Goal: Navigation & Orientation: Go to known website

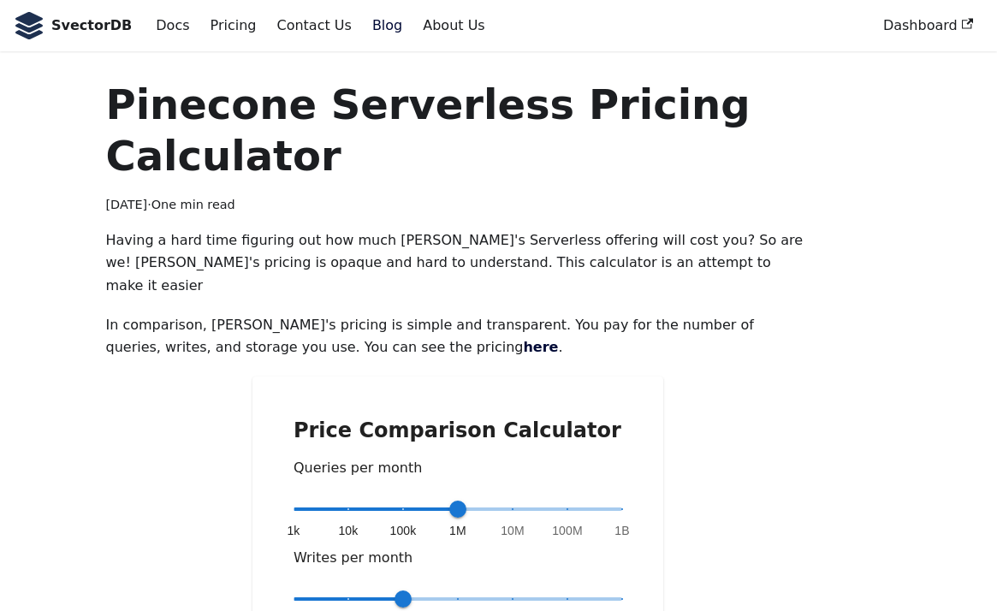
click at [912, 22] on link "Dashboard" at bounding box center [928, 25] width 110 height 29
click at [98, 29] on b "SvectorDB" at bounding box center [91, 26] width 80 height 22
